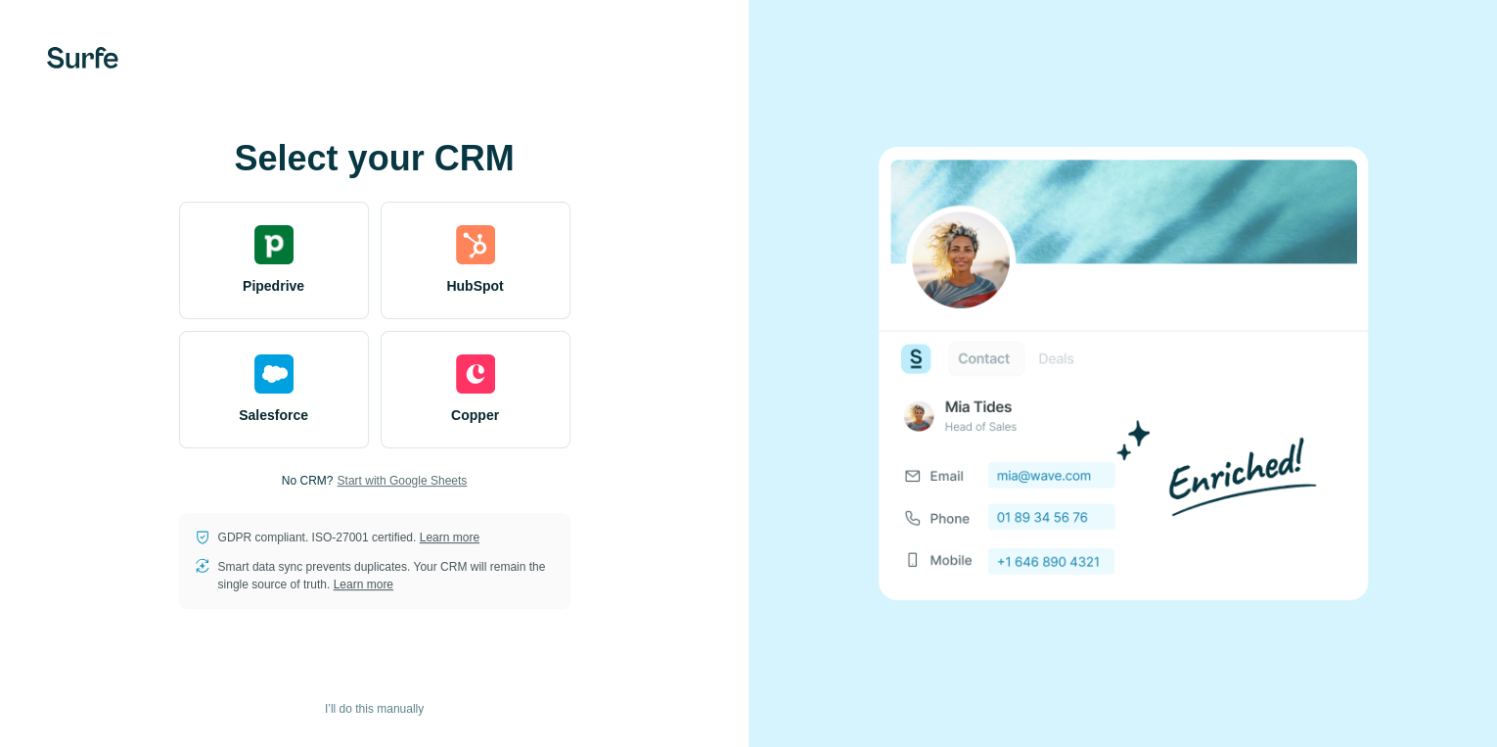
click at [380, 485] on span "Start with Google Sheets" at bounding box center [402, 481] width 130 height 18
click at [432, 485] on span "Start with Google Sheets" at bounding box center [402, 481] width 130 height 18
click at [435, 482] on span "Start with Google Sheets" at bounding box center [402, 481] width 130 height 18
click at [403, 476] on span "Start with Google Sheets" at bounding box center [402, 481] width 130 height 18
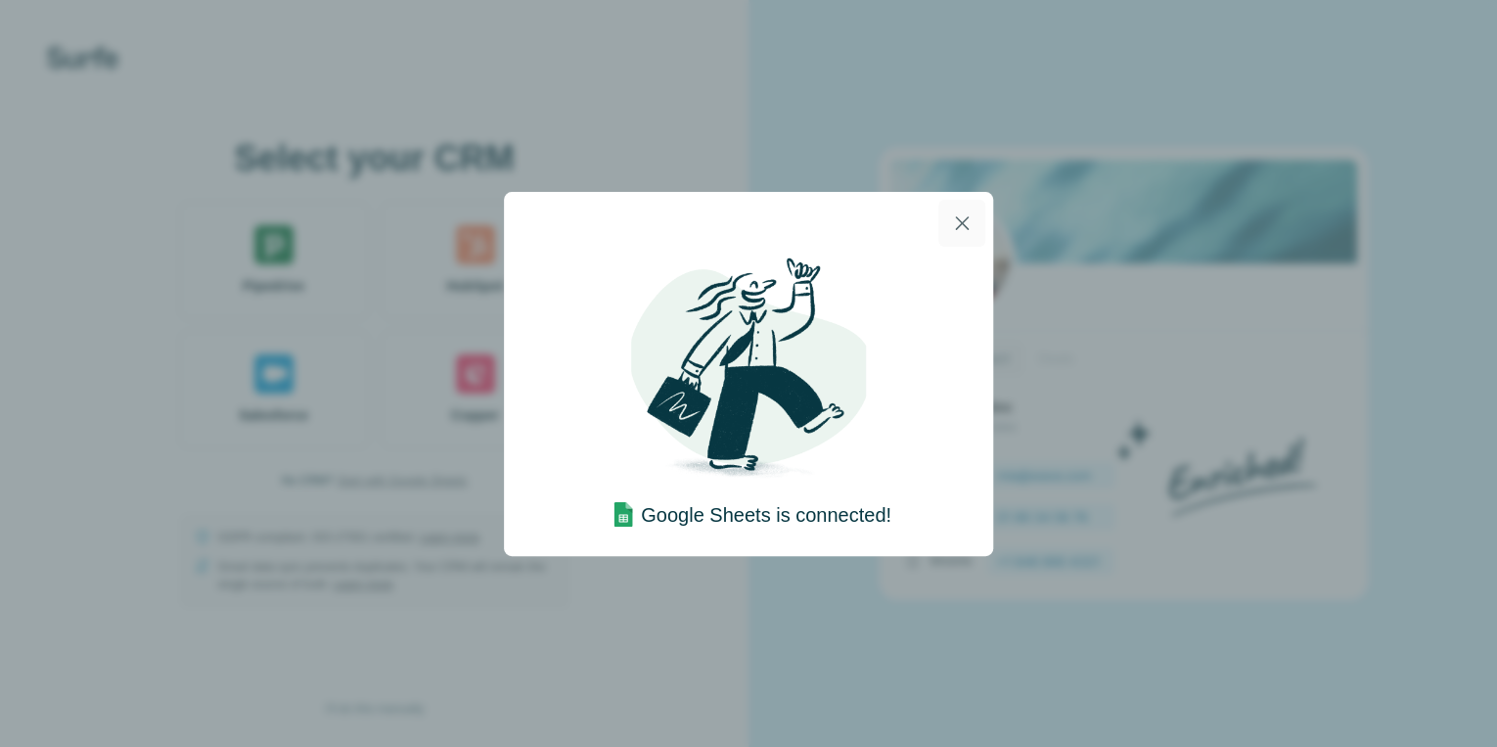
click at [957, 231] on icon "button" at bounding box center [961, 222] width 23 height 23
click at [969, 224] on icon "button" at bounding box center [961, 222] width 23 height 23
click at [957, 215] on icon "button" at bounding box center [961, 222] width 23 height 23
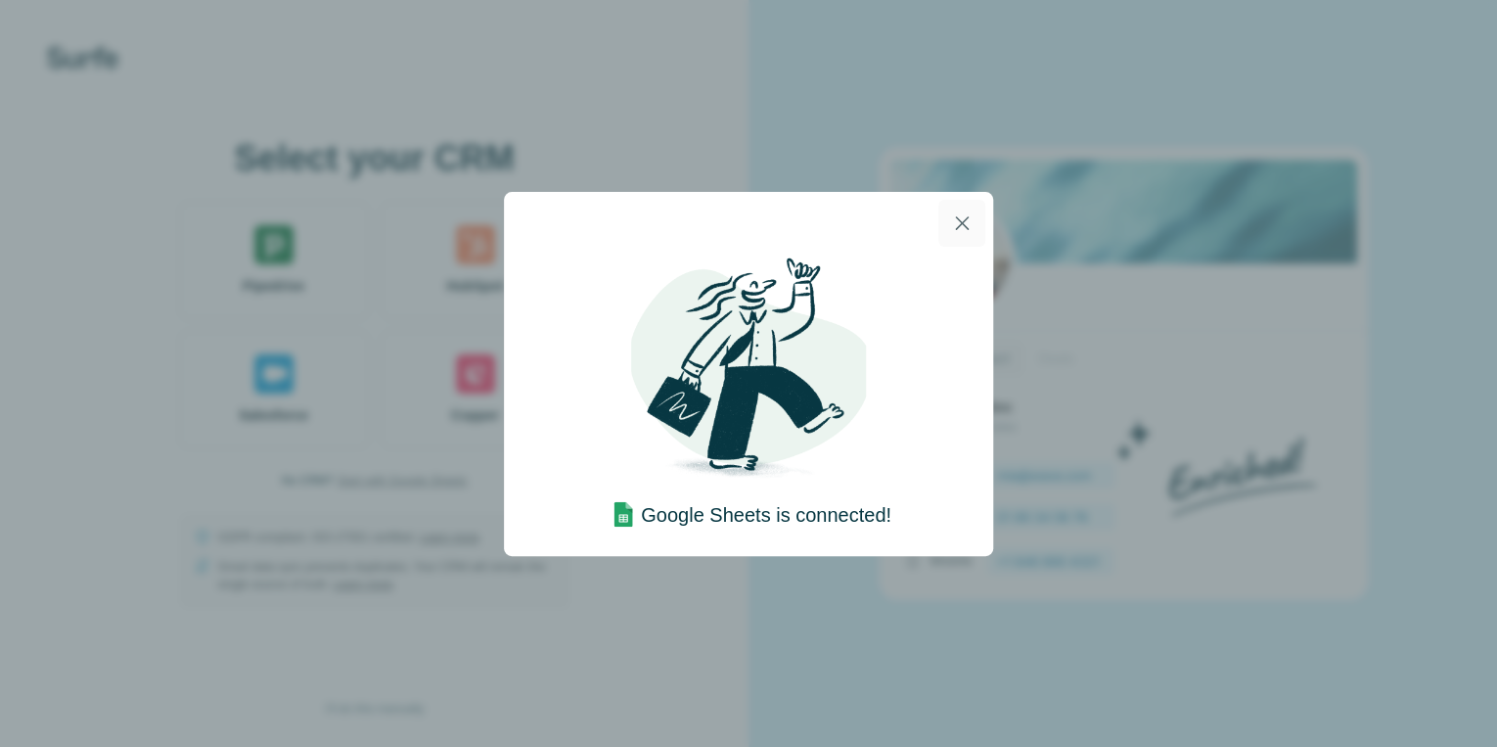
click at [957, 215] on icon "button" at bounding box center [961, 222] width 23 height 23
click at [1059, 261] on div "Google Sheets is connected!" at bounding box center [748, 373] width 1497 height 747
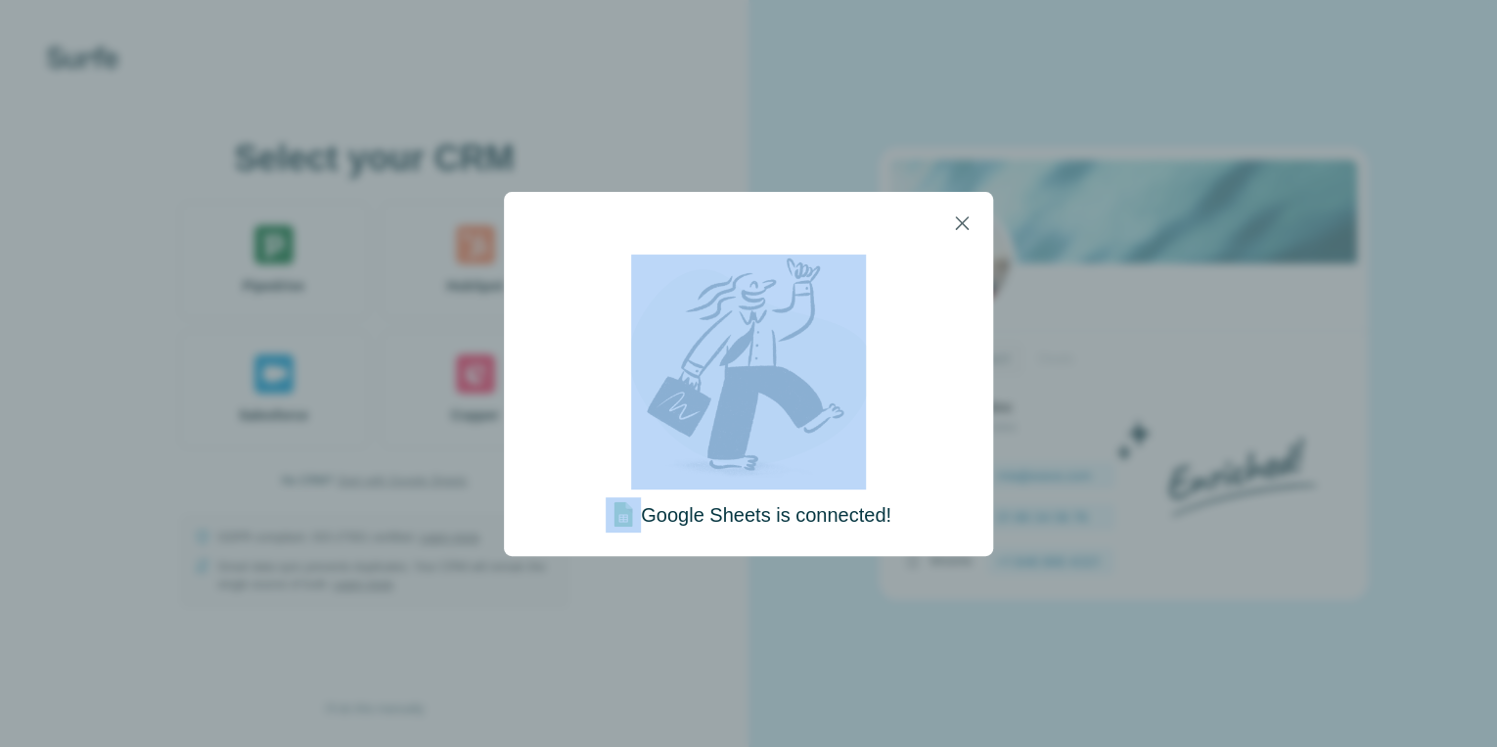
drag, startPoint x: 1059, startPoint y: 261, endPoint x: 812, endPoint y: 350, distance: 262.2
click at [812, 350] on div "Google Sheets is connected!" at bounding box center [748, 373] width 1497 height 747
drag, startPoint x: 812, startPoint y: 350, endPoint x: 947, endPoint y: 227, distance: 182.9
click at [947, 227] on button "button" at bounding box center [962, 223] width 47 height 47
click at [979, 219] on button "button" at bounding box center [962, 223] width 47 height 47
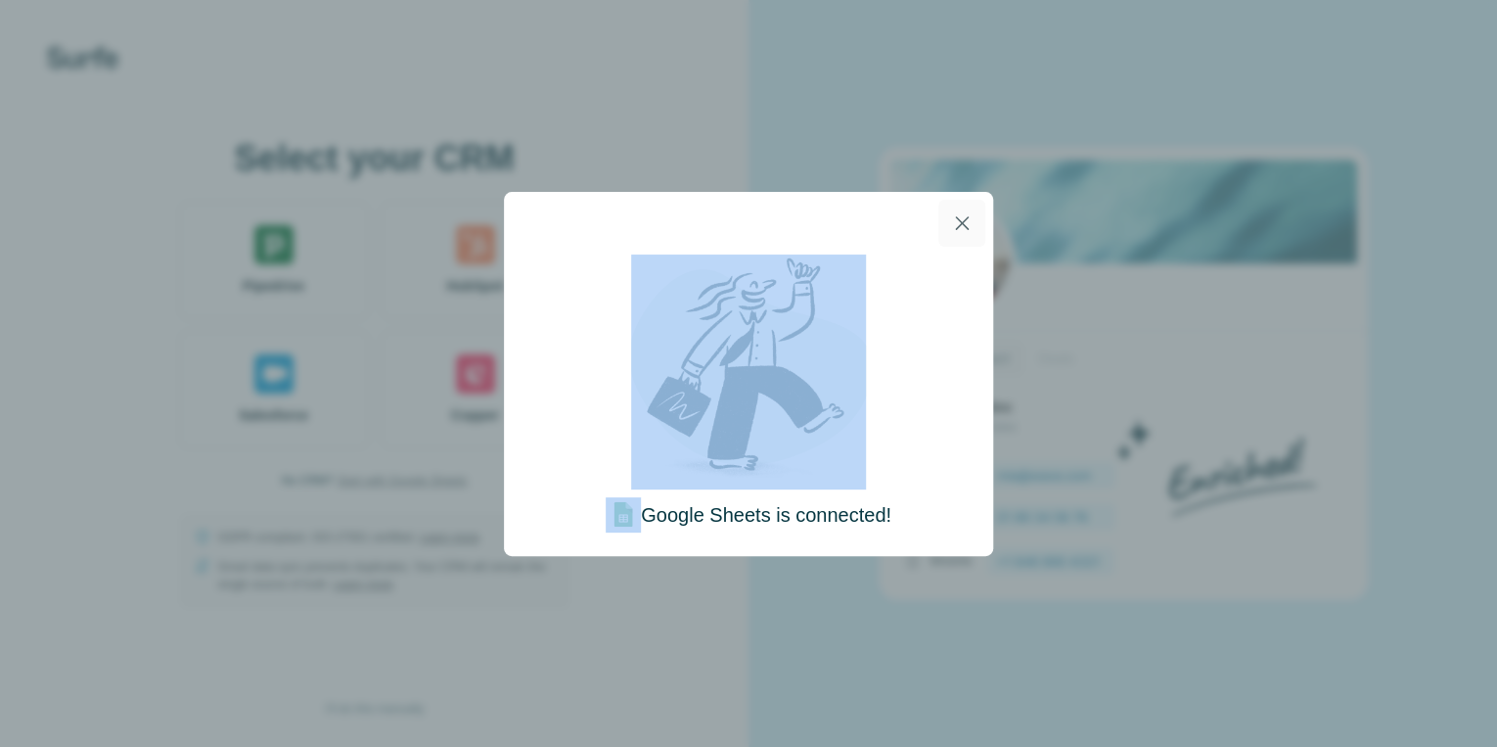
click at [961, 222] on icon "button" at bounding box center [962, 223] width 14 height 14
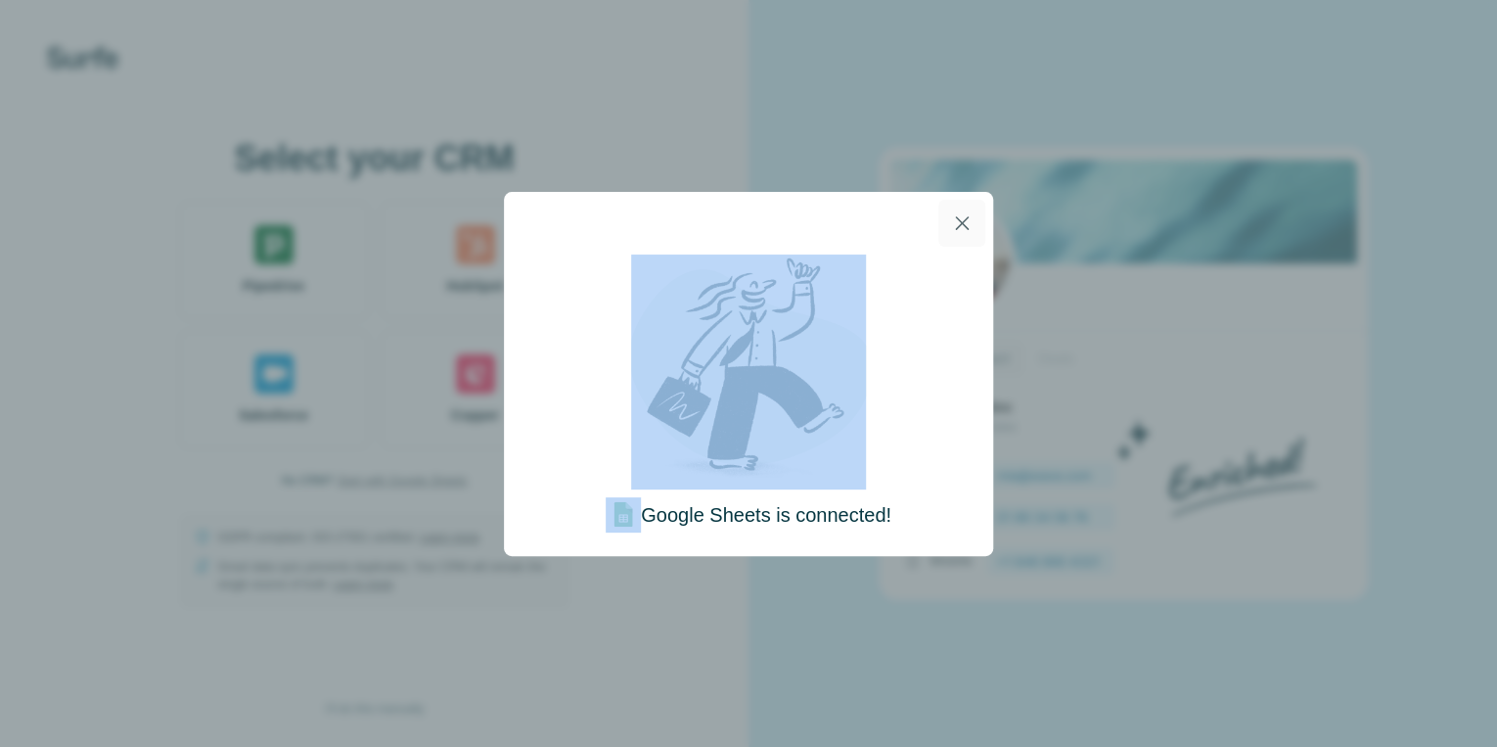
click at [961, 222] on icon "button" at bounding box center [962, 223] width 14 height 14
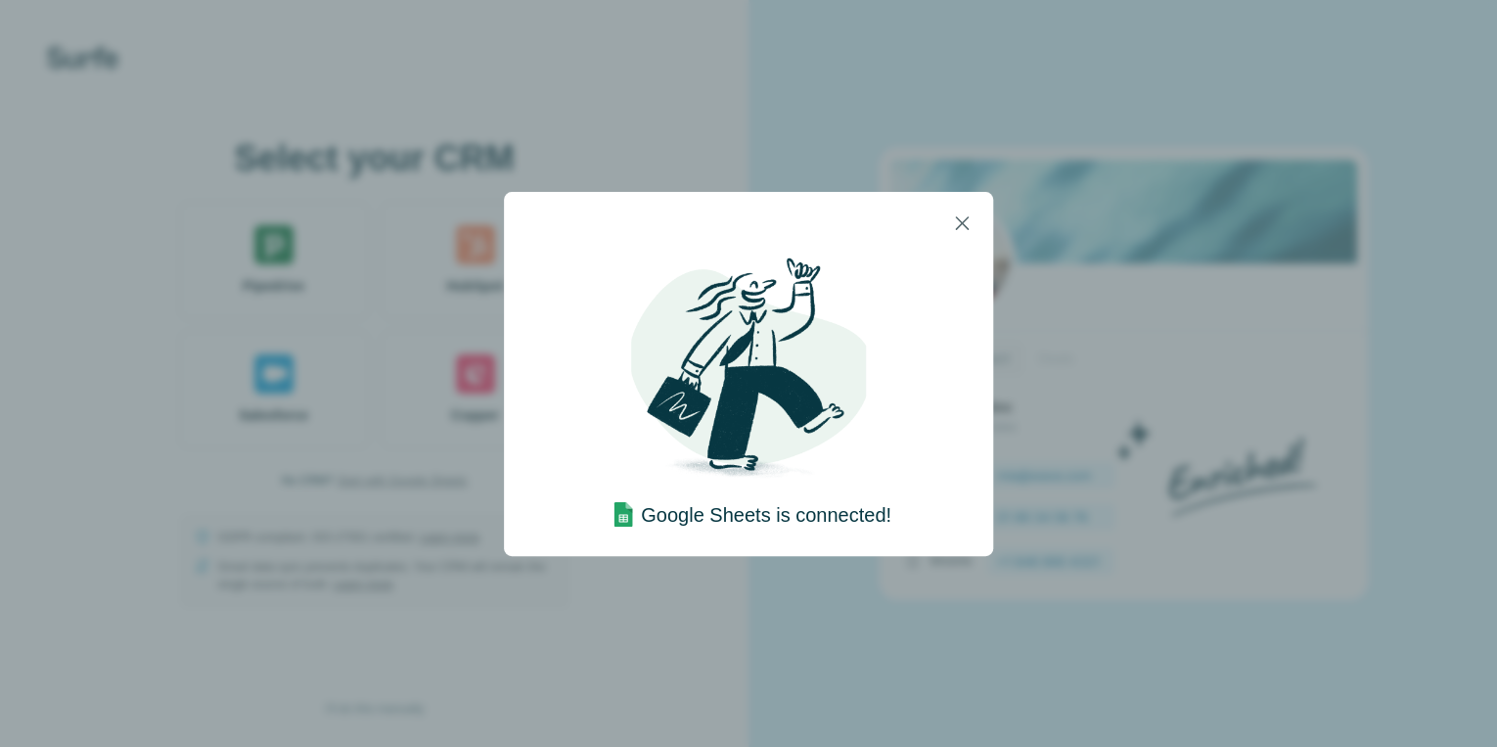
click at [897, 152] on div "Google Sheets is connected!" at bounding box center [748, 373] width 1497 height 747
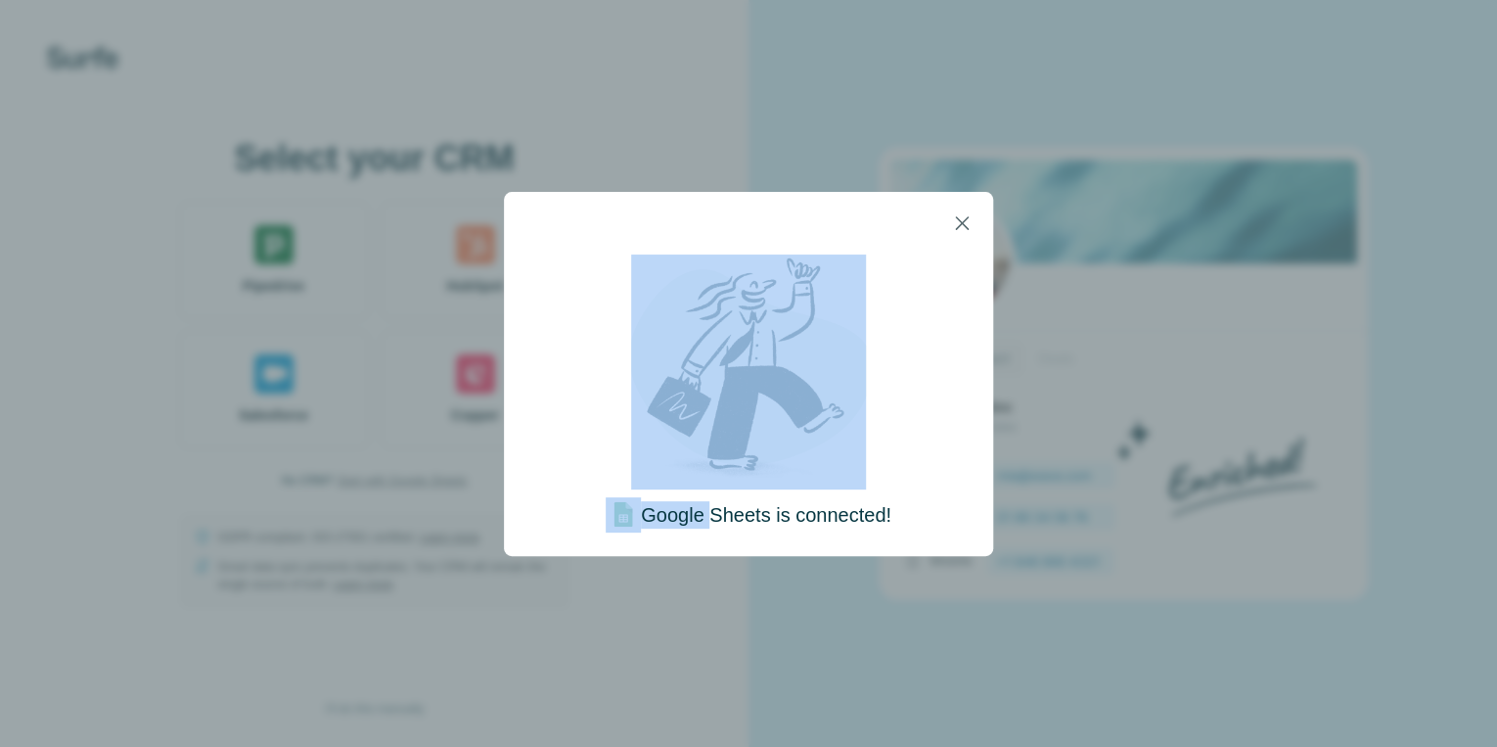
click at [897, 152] on div "Google Sheets is connected!" at bounding box center [748, 373] width 1497 height 747
click at [736, 360] on img at bounding box center [748, 371] width 235 height 235
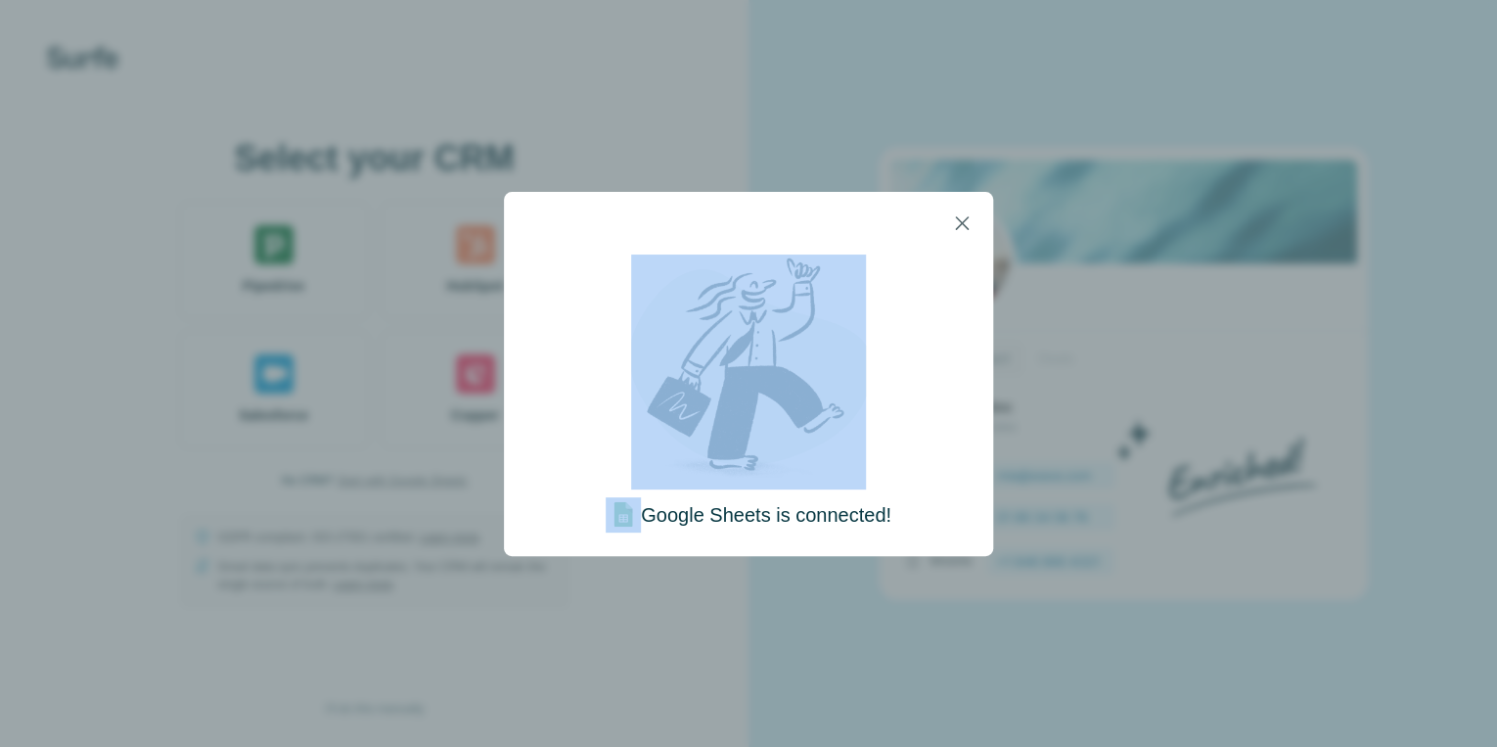
click at [736, 360] on img at bounding box center [748, 371] width 235 height 235
click at [810, 293] on img at bounding box center [748, 371] width 235 height 235
click at [964, 231] on icon "button" at bounding box center [961, 222] width 23 height 23
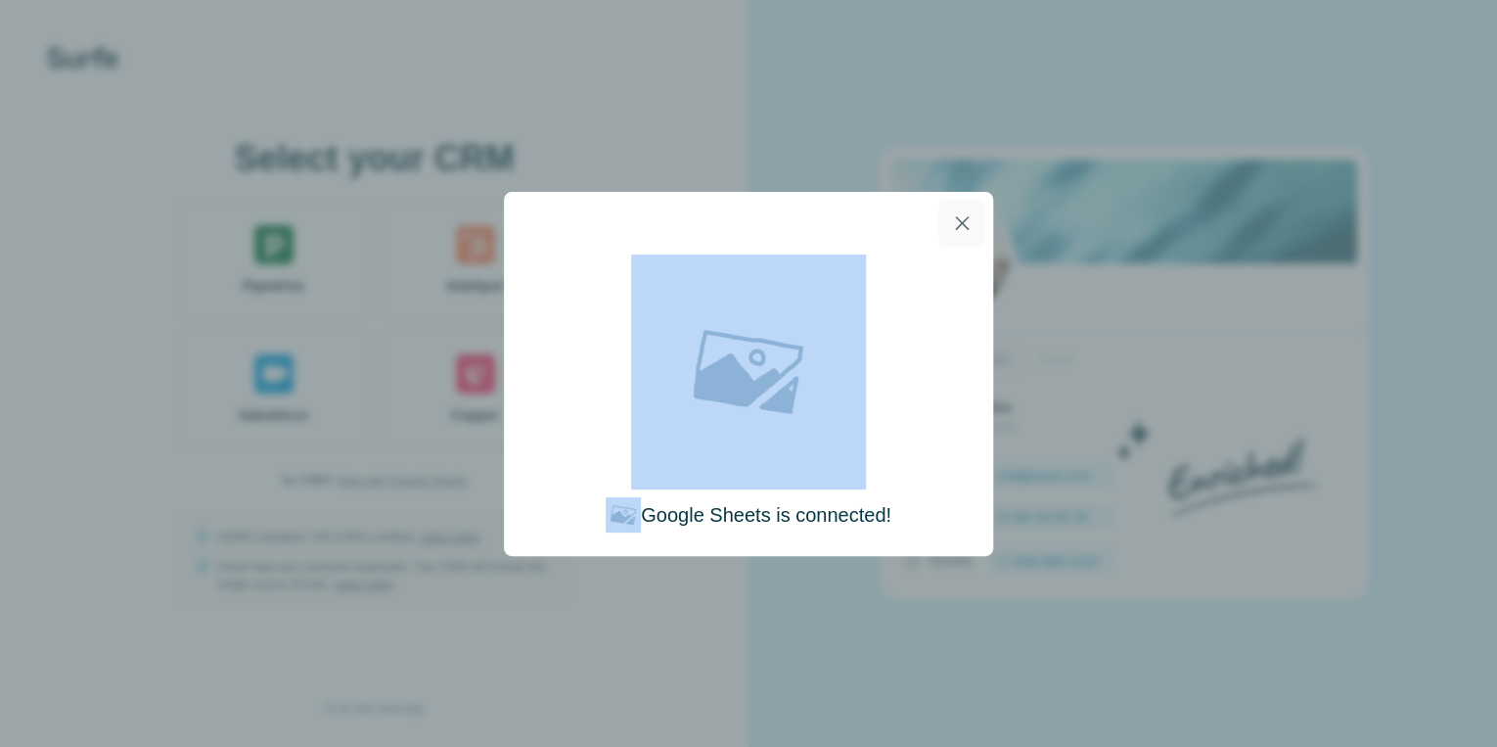
click at [959, 226] on icon "button" at bounding box center [961, 222] width 23 height 23
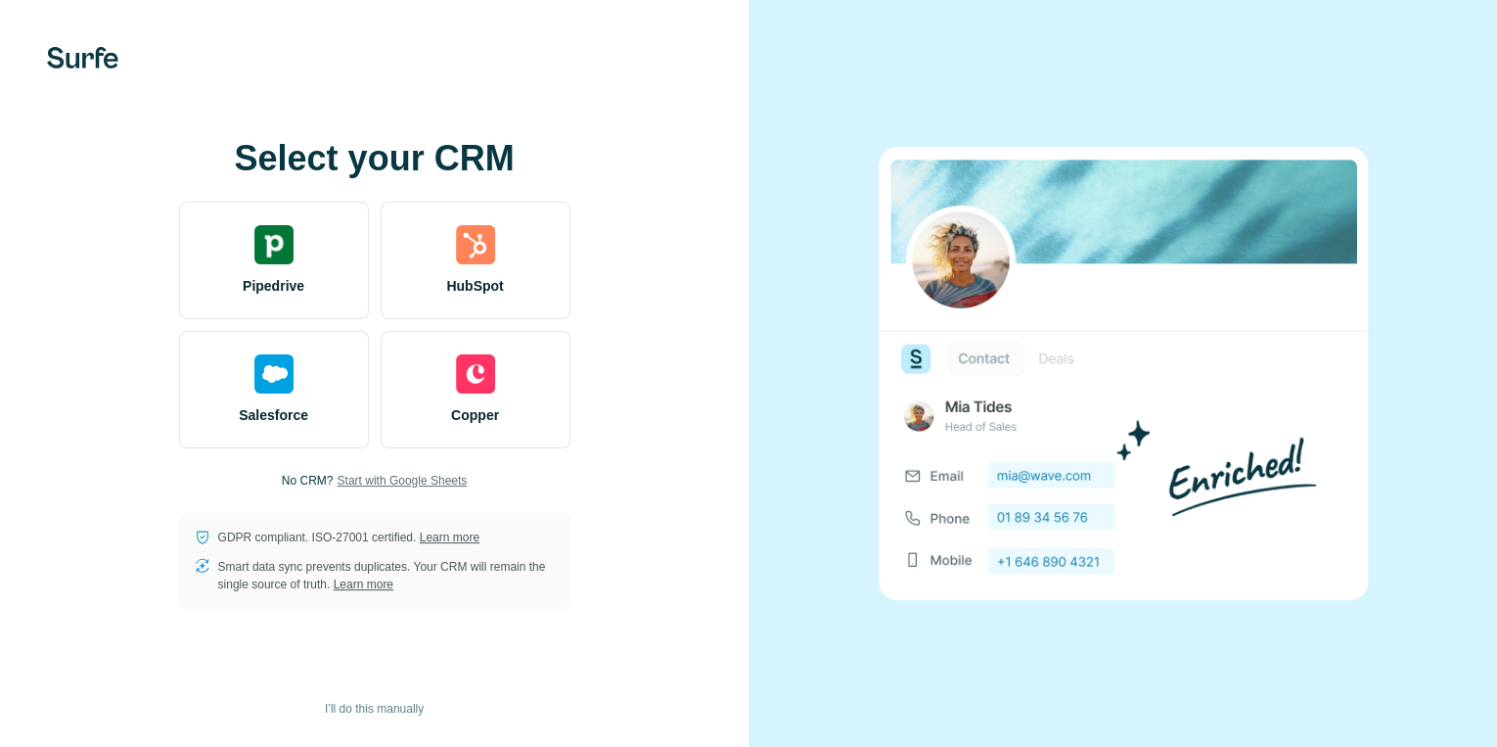
click at [453, 478] on span "Start with Google Sheets" at bounding box center [402, 481] width 130 height 18
